Goal: Find contact information: Find contact information

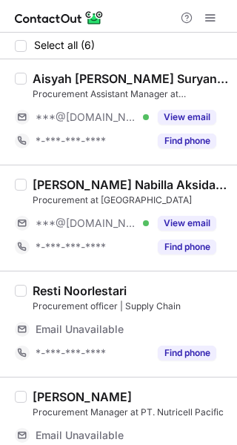
scroll to position [274, 0]
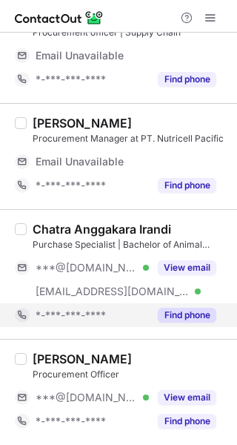
click at [194, 306] on div "Find phone" at bounding box center [183, 315] width 68 height 24
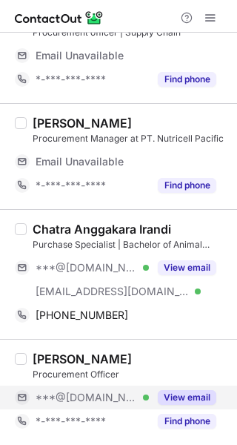
click at [190, 390] on button "View email" at bounding box center [187, 397] width 59 height 15
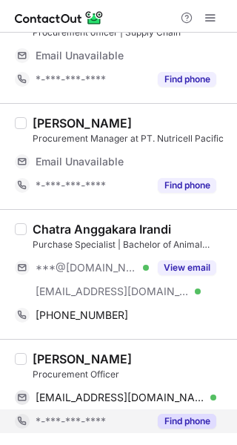
click at [192, 422] on button "Find phone" at bounding box center [187, 421] width 59 height 15
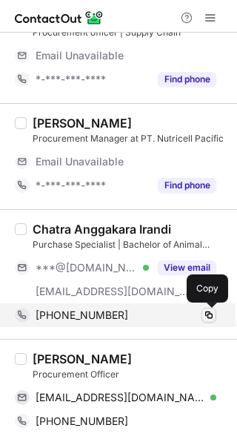
click at [211, 318] on span at bounding box center [209, 315] width 12 height 12
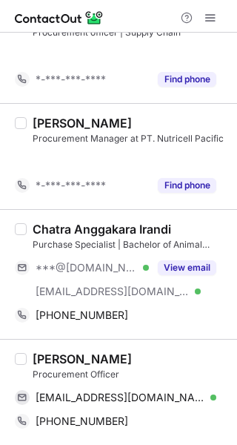
scroll to position [226, 0]
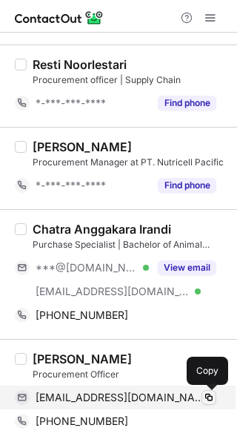
click at [204, 398] on span at bounding box center [209, 398] width 12 height 12
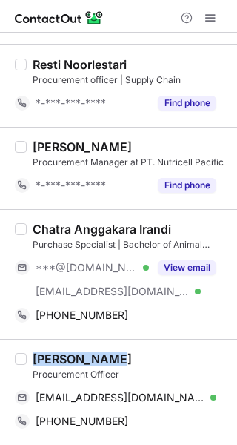
drag, startPoint x: 113, startPoint y: 361, endPoint x: 35, endPoint y: 351, distance: 78.5
click at [35, 351] on div "[PERSON_NAME] Procurement Officer [EMAIL_ADDRESS][DOMAIN_NAME] Verified Copy [P…" at bounding box center [118, 392] width 237 height 106
copy div "[PERSON_NAME]"
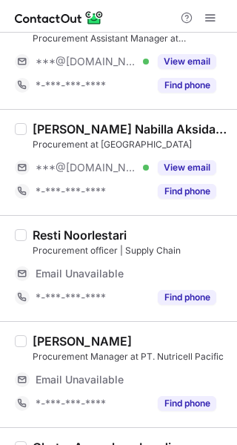
scroll to position [274, 0]
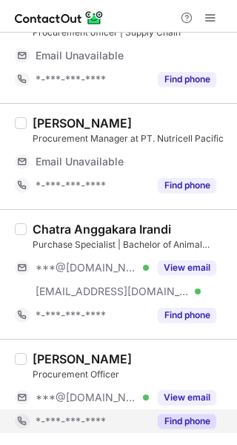
click at [191, 421] on button "Find phone" at bounding box center [187, 421] width 59 height 15
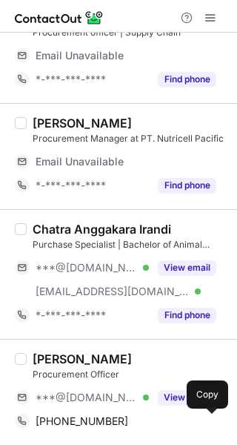
drag, startPoint x: 209, startPoint y: 424, endPoint x: 115, endPoint y: 444, distance: 96.5
click at [211, 424] on span at bounding box center [209, 421] width 12 height 12
